Goal: Transaction & Acquisition: Purchase product/service

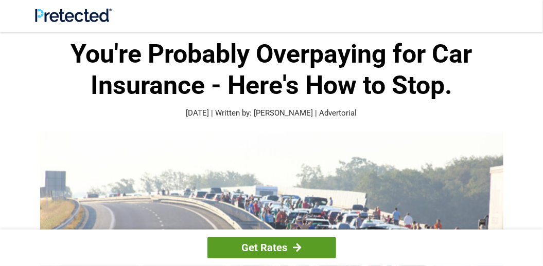
click at [294, 248] on div at bounding box center [297, 247] width 9 height 9
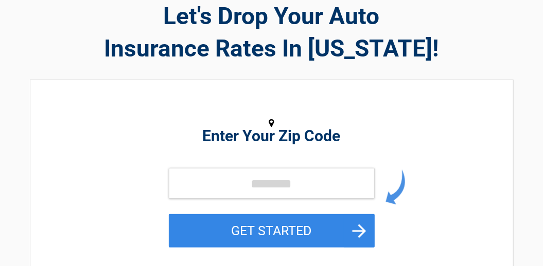
scroll to position [103, 0]
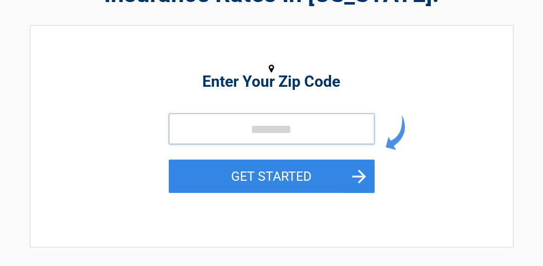
click at [298, 128] on input "tel" at bounding box center [272, 129] width 206 height 31
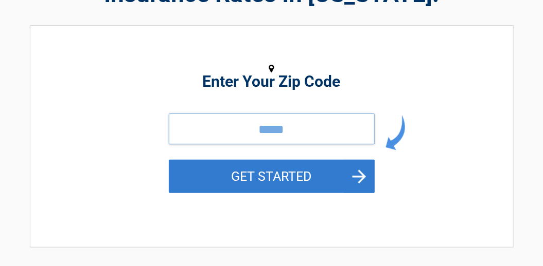
type input "*****"
click at [354, 177] on button "GET STARTED" at bounding box center [272, 176] width 206 height 33
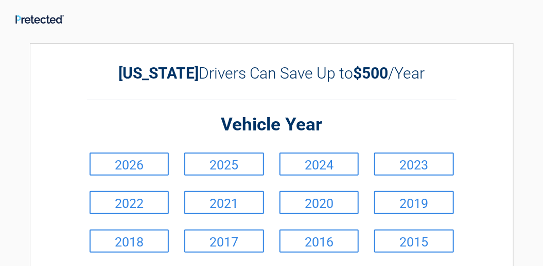
scroll to position [0, 0]
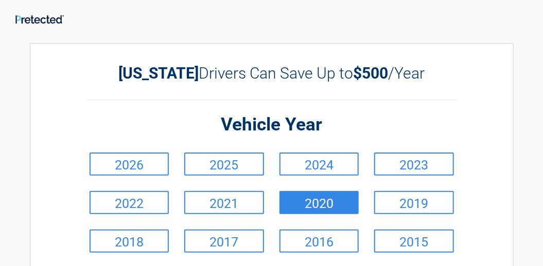
click at [328, 204] on link "2020" at bounding box center [319, 202] width 80 height 23
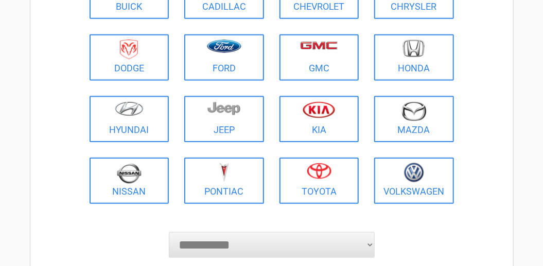
scroll to position [257, 0]
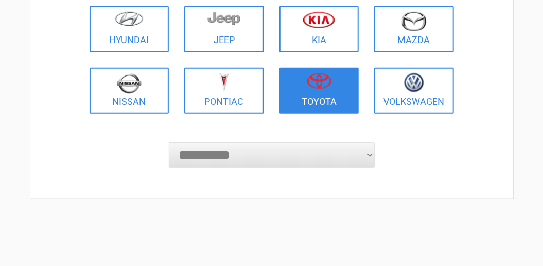
click at [317, 99] on link "Toyota" at bounding box center [319, 91] width 80 height 46
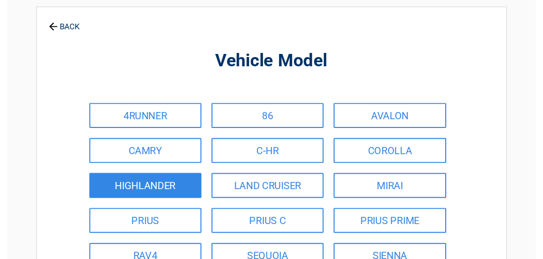
scroll to position [51, 0]
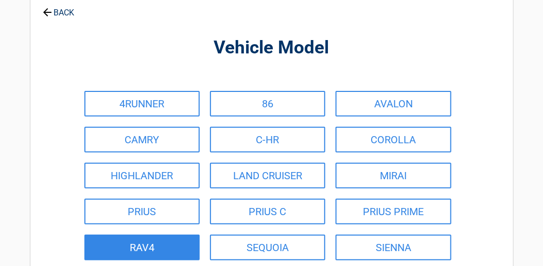
click at [171, 247] on link "RAV4" at bounding box center [141, 248] width 115 height 26
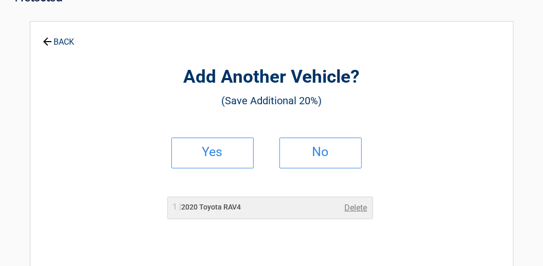
scroll to position [0, 0]
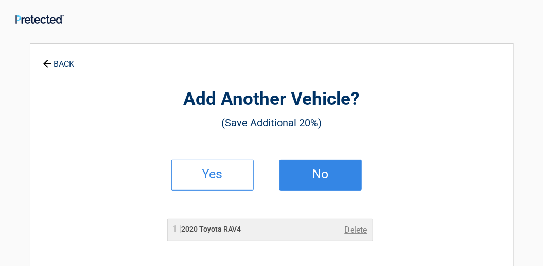
click at [327, 178] on h2 "No" at bounding box center [320, 174] width 61 height 7
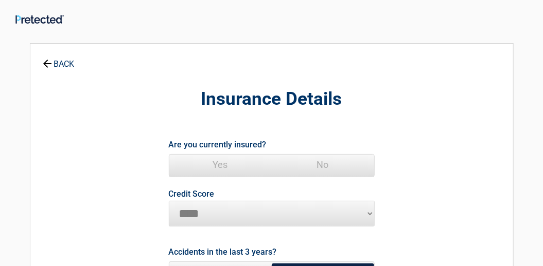
click at [214, 164] on span "Yes" at bounding box center [220, 165] width 102 height 21
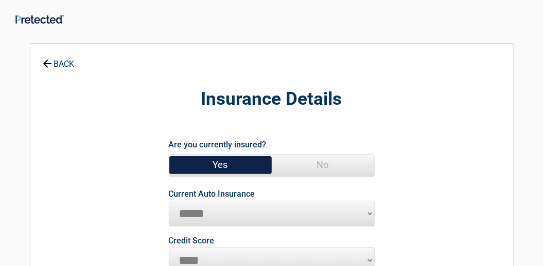
scroll to position [103, 0]
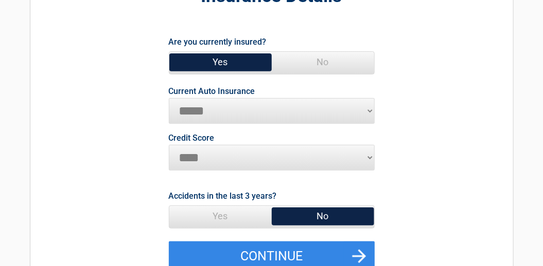
click at [321, 219] on span "No" at bounding box center [323, 216] width 102 height 21
click at [318, 212] on span "No" at bounding box center [323, 216] width 102 height 21
click at [315, 219] on span "No" at bounding box center [323, 216] width 102 height 21
click at [318, 219] on span "No" at bounding box center [323, 216] width 102 height 21
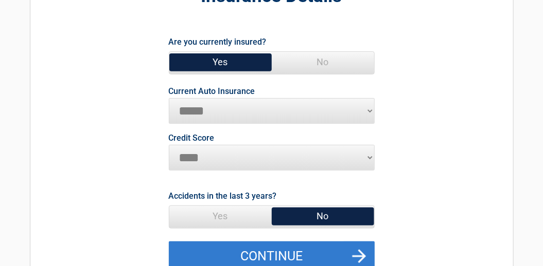
click at [346, 253] on button "Continue" at bounding box center [272, 257] width 206 height 30
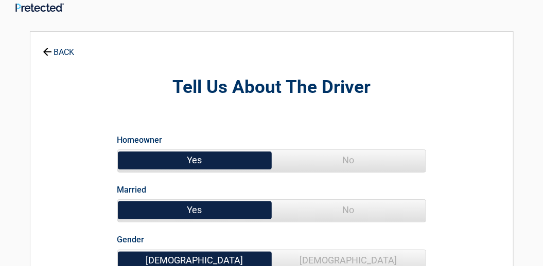
scroll to position [0, 0]
